Goal: Information Seeking & Learning: Learn about a topic

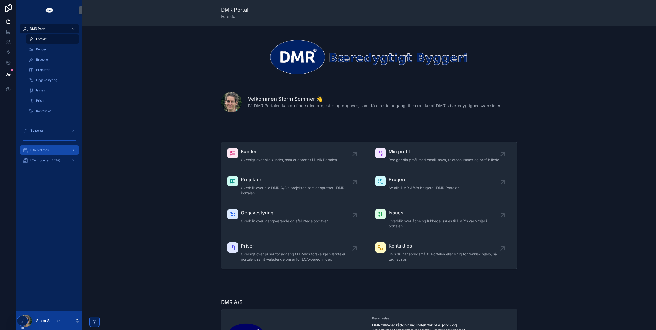
click at [31, 150] on span "LCA bibliotek" at bounding box center [39, 150] width 19 height 4
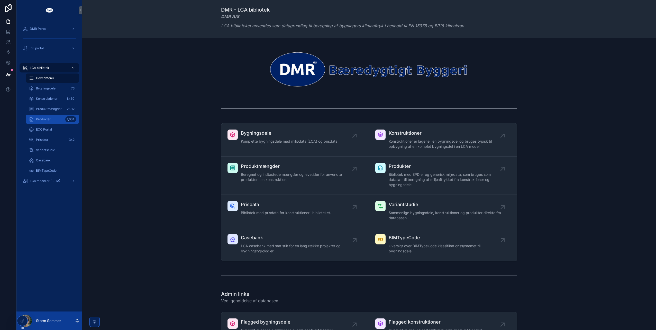
click at [50, 117] on div "Produkter 1,634" at bounding box center [52, 119] width 47 height 8
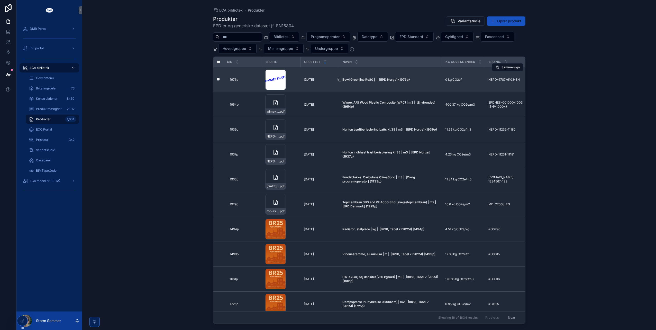
click at [351, 79] on strong "Bewi Greenline Re80 | | [EPD Norge] {1976p}" at bounding box center [376, 80] width 67 height 4
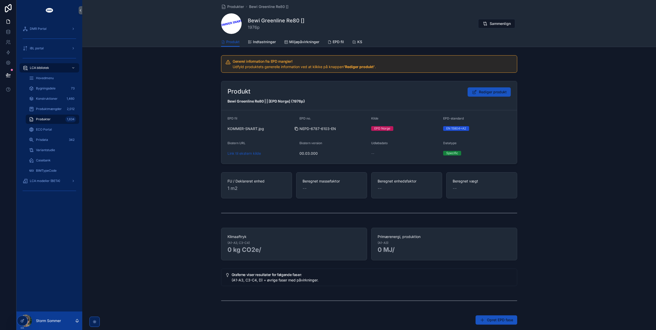
click at [299, 128] on div "scrollable content" at bounding box center [299, 129] width 8 height 4
click at [297, 128] on icon "scrollable content" at bounding box center [297, 129] width 4 height 4
click at [176, 109] on div "Produkt Rediger produkt Bewi Greenline Re80 | | [EPD Norge] {1976p} EPD fil KOM…" at bounding box center [369, 122] width 574 height 87
click at [47, 129] on span "ECO Portal" at bounding box center [44, 130] width 16 height 4
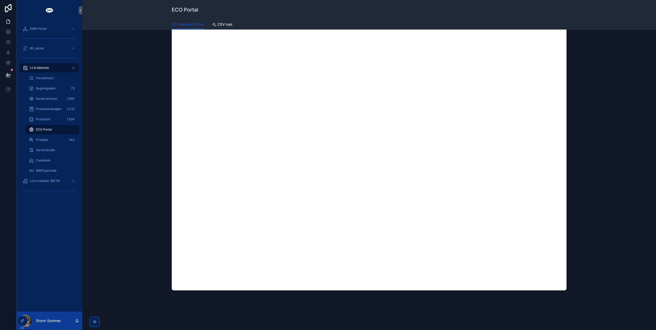
scroll to position [79, 0]
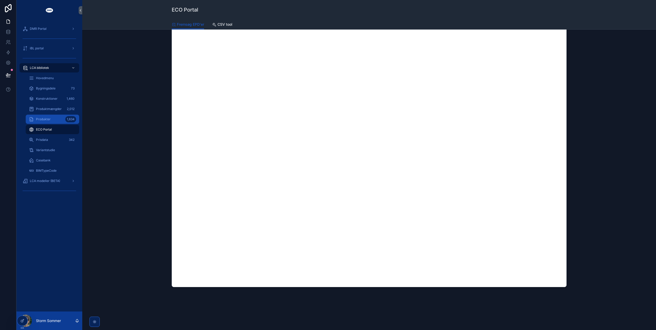
click at [41, 116] on div "Produkter 1,634" at bounding box center [52, 119] width 47 height 8
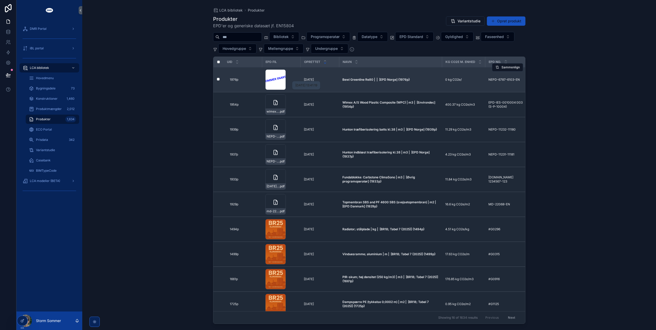
click at [308, 79] on p "[DATE]" at bounding box center [309, 80] width 10 height 4
